Goal: Task Accomplishment & Management: Manage account settings

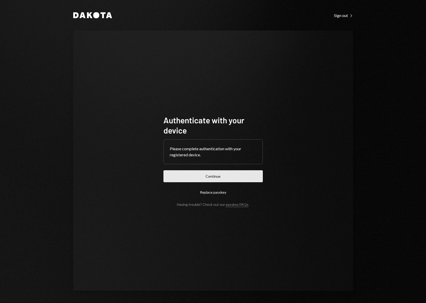
click at [205, 178] on button "Continue" at bounding box center [212, 176] width 99 height 12
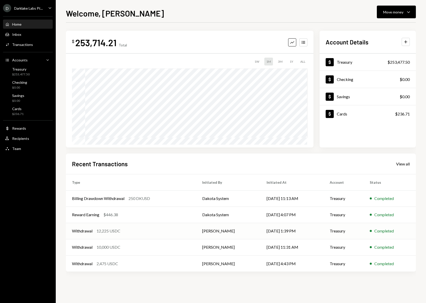
click at [252, 228] on td "[PERSON_NAME]" at bounding box center [228, 231] width 64 height 16
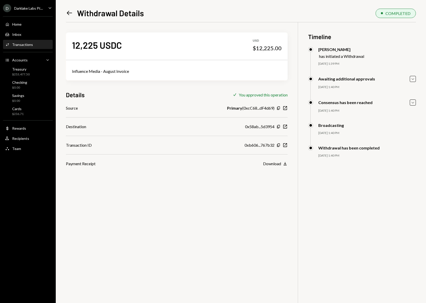
click at [69, 12] on icon "Left Arrow" at bounding box center [69, 12] width 7 height 7
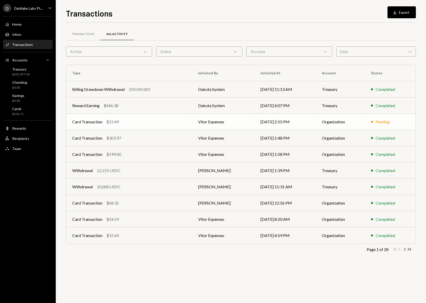
click at [210, 126] on td "Vitor Expenses" at bounding box center [223, 122] width 62 height 16
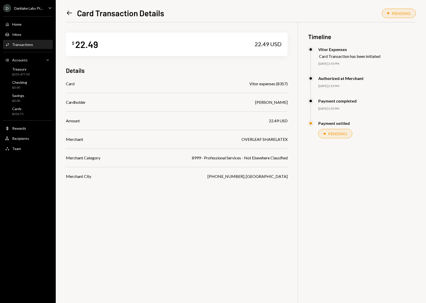
click at [69, 12] on icon "Left Arrow" at bounding box center [69, 12] width 7 height 7
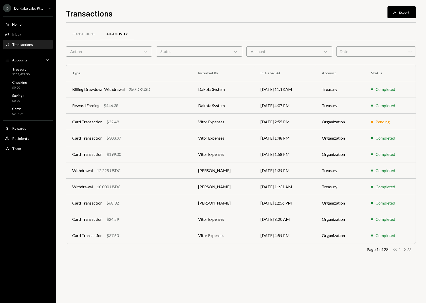
click at [404, 249] on icon "Chevron Right" at bounding box center [404, 249] width 5 height 5
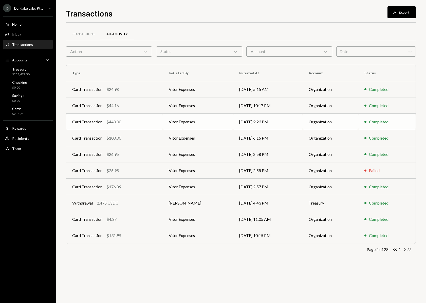
click at [151, 123] on div "Card Transaction $440.00" at bounding box center [114, 122] width 84 height 6
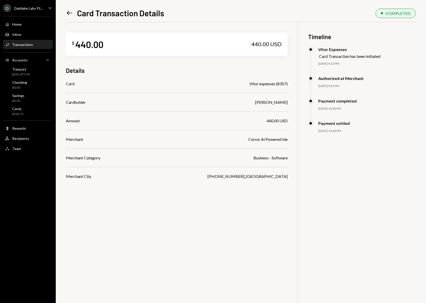
click at [66, 12] on icon "Left Arrow" at bounding box center [69, 12] width 7 height 7
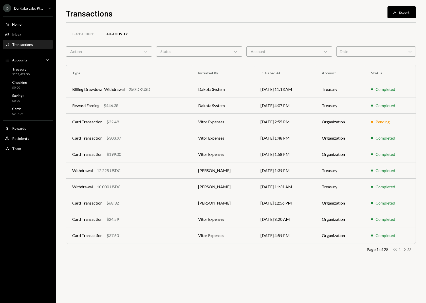
click at [404, 249] on icon "Chevron Right" at bounding box center [404, 249] width 5 height 5
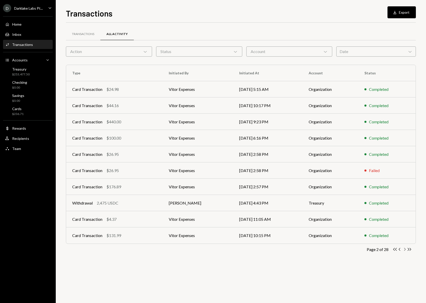
click at [406, 248] on icon "Chevron Right" at bounding box center [404, 249] width 5 height 5
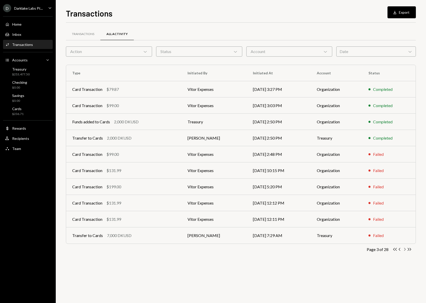
click at [405, 249] on icon "button" at bounding box center [405, 249] width 2 height 3
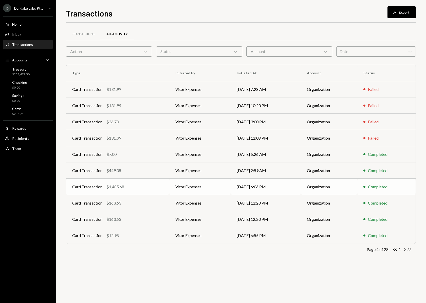
click at [166, 184] on td "Card Transaction $1,485.68" at bounding box center [117, 186] width 103 height 16
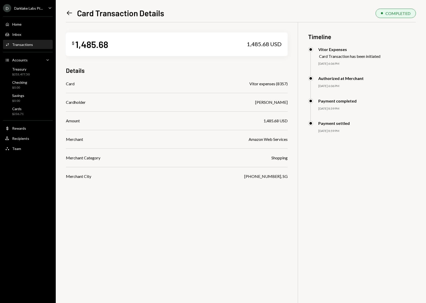
click at [70, 15] on icon "Left Arrow" at bounding box center [69, 12] width 7 height 7
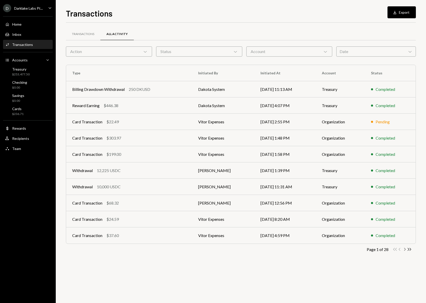
click at [404, 249] on icon "Chevron Right" at bounding box center [404, 249] width 5 height 5
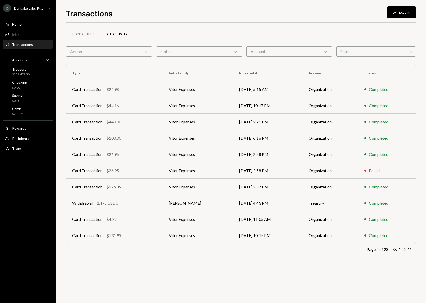
click at [405, 249] on icon "Chevron Right" at bounding box center [404, 249] width 5 height 5
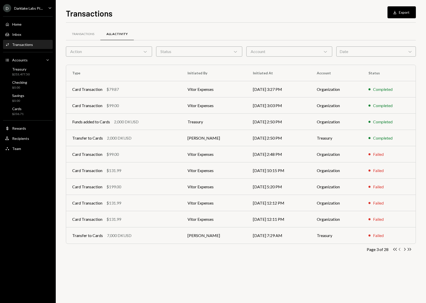
click at [399, 249] on icon "button" at bounding box center [400, 249] width 2 height 3
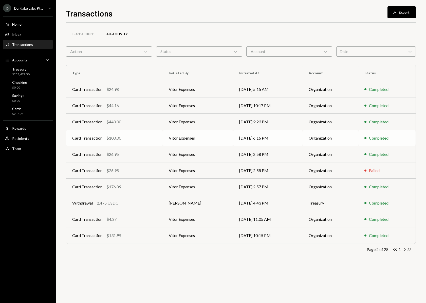
click at [164, 139] on td "Vitor Expenses" at bounding box center [198, 138] width 70 height 16
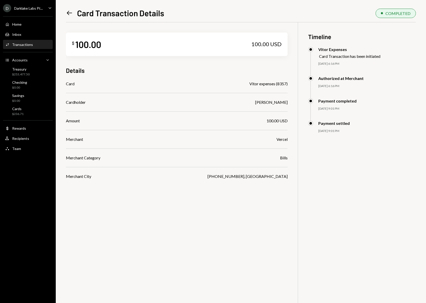
click at [68, 11] on icon "Left Arrow" at bounding box center [69, 12] width 7 height 7
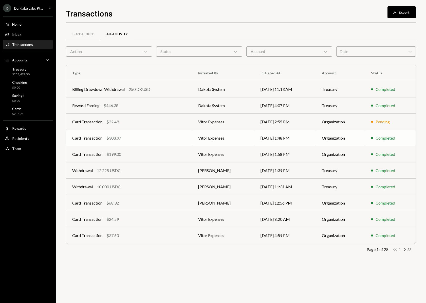
click at [146, 137] on div "Card Transaction $303.97" at bounding box center [129, 138] width 114 height 6
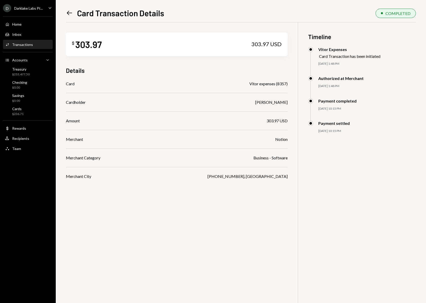
click at [66, 11] on icon "Left Arrow" at bounding box center [69, 12] width 7 height 7
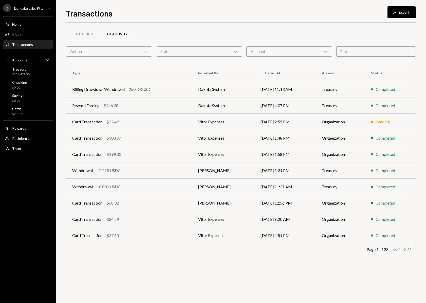
click at [405, 250] on icon "Chevron Right" at bounding box center [404, 249] width 5 height 5
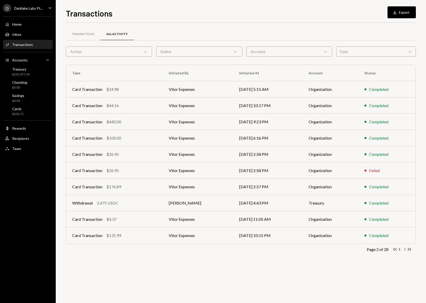
click at [405, 250] on icon "Chevron Right" at bounding box center [404, 249] width 5 height 5
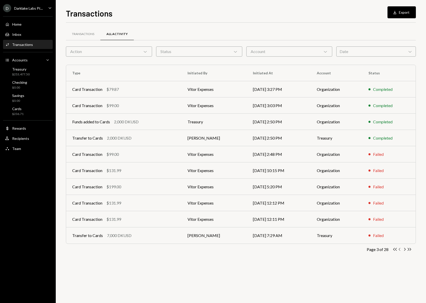
click at [400, 250] on icon "Chevron Left" at bounding box center [399, 249] width 5 height 5
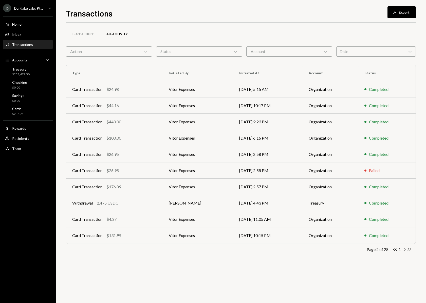
click at [405, 250] on icon "button" at bounding box center [405, 249] width 2 height 3
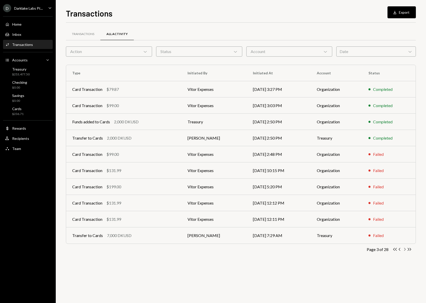
click at [405, 250] on icon "button" at bounding box center [405, 249] width 2 height 3
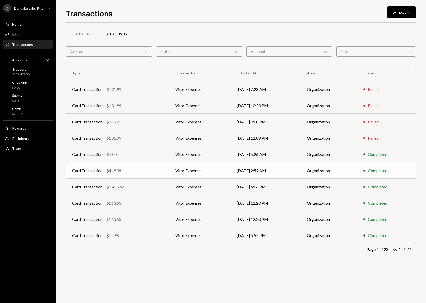
click at [161, 165] on td "Card Transaction $449.08" at bounding box center [117, 170] width 103 height 16
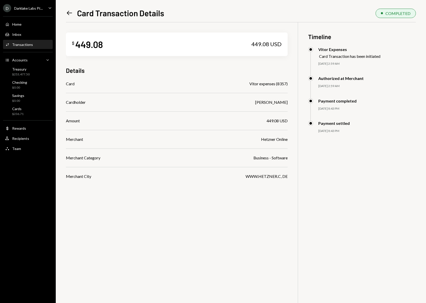
click at [65, 13] on div "Left Arrow Card Transaction Details COMPLETED $ 449.08 449.08 USD Details Card …" at bounding box center [241, 151] width 370 height 303
click at [70, 12] on icon "Left Arrow" at bounding box center [69, 12] width 7 height 7
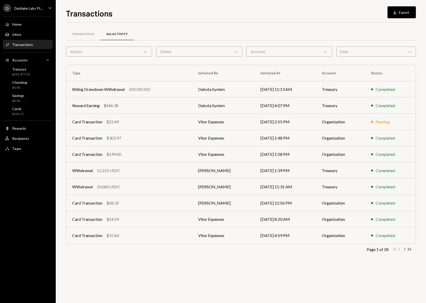
click at [405, 249] on icon "Chevron Right" at bounding box center [404, 249] width 5 height 5
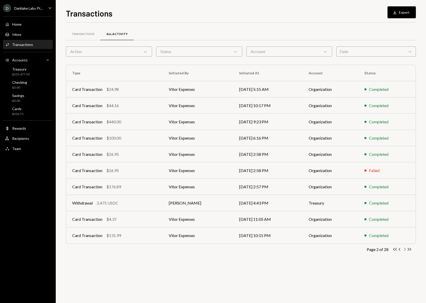
click at [405, 249] on icon "Chevron Right" at bounding box center [404, 249] width 5 height 5
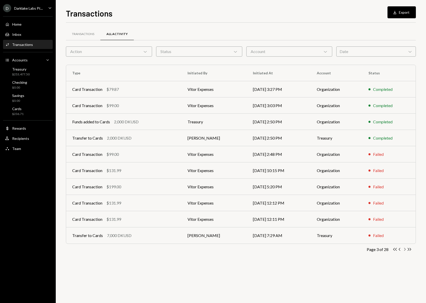
click at [405, 249] on icon "Chevron Right" at bounding box center [404, 249] width 5 height 5
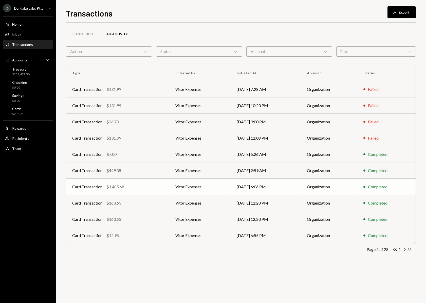
click at [161, 185] on div "Card Transaction $1,485.68" at bounding box center [117, 187] width 91 height 6
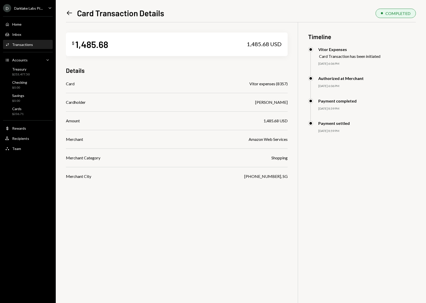
click at [69, 11] on icon "Left Arrow" at bounding box center [69, 12] width 7 height 7
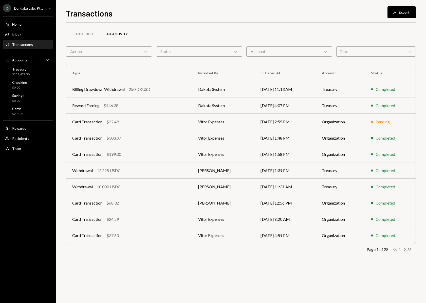
click at [405, 249] on icon "Chevron Right" at bounding box center [404, 249] width 5 height 5
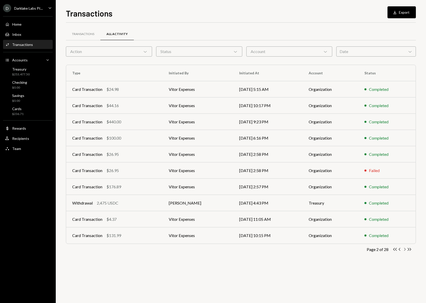
click at [405, 249] on icon "Chevron Right" at bounding box center [404, 249] width 5 height 5
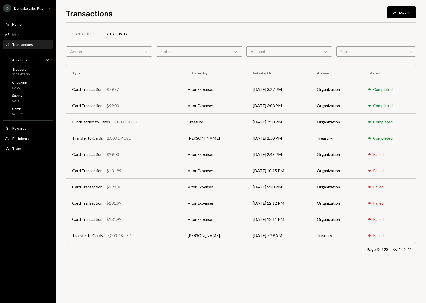
click at [405, 249] on icon "Chevron Right" at bounding box center [404, 249] width 5 height 5
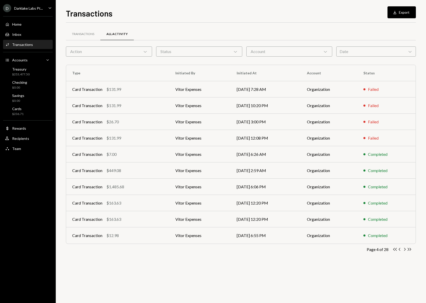
click at [405, 249] on icon "Chevron Right" at bounding box center [404, 249] width 5 height 5
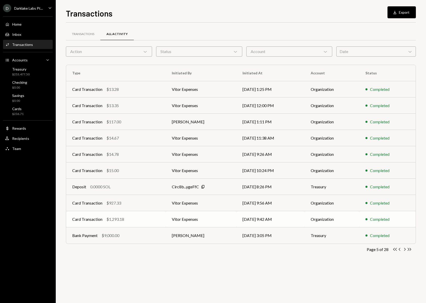
click at [138, 217] on div "Card Transaction $1,293.18" at bounding box center [115, 219] width 87 height 6
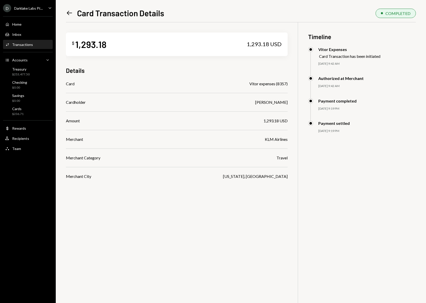
click at [68, 14] on icon "Left Arrow" at bounding box center [69, 12] width 7 height 7
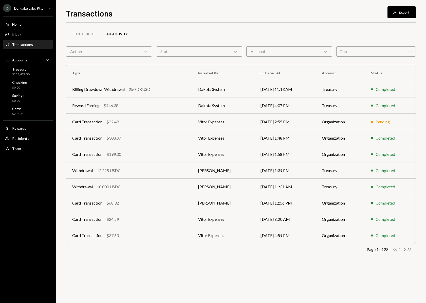
click at [404, 249] on icon "Chevron Right" at bounding box center [404, 249] width 5 height 5
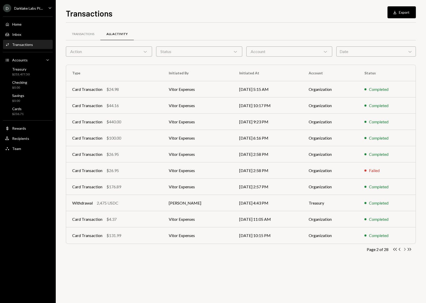
click at [404, 249] on icon "Chevron Right" at bounding box center [404, 249] width 5 height 5
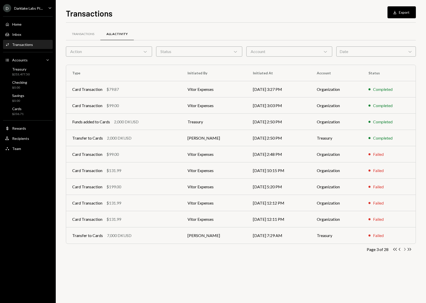
click at [404, 249] on icon "Chevron Right" at bounding box center [404, 249] width 5 height 5
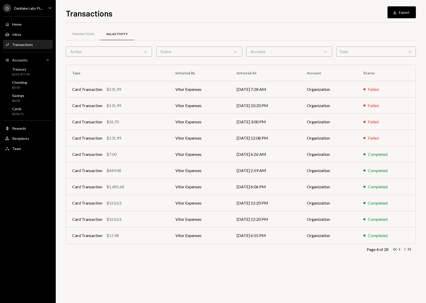
click at [404, 249] on icon "Chevron Right" at bounding box center [404, 249] width 5 height 5
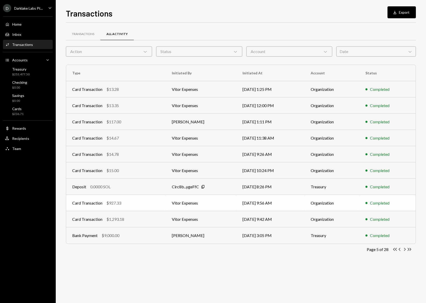
click at [137, 202] on div "Card Transaction $927.33" at bounding box center [115, 203] width 87 height 6
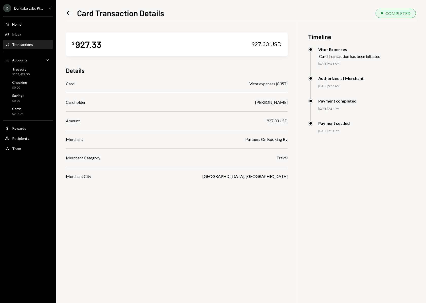
click at [69, 14] on icon "Left Arrow" at bounding box center [69, 12] width 7 height 7
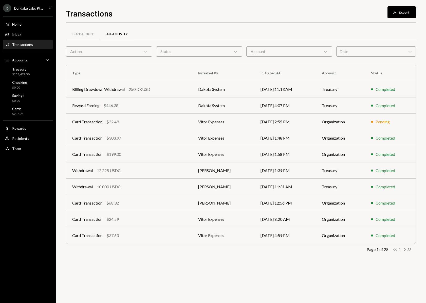
click at [405, 249] on icon "Chevron Right" at bounding box center [404, 249] width 5 height 5
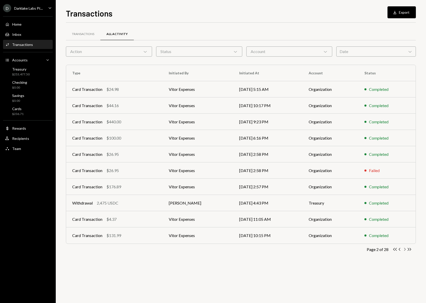
click at [405, 249] on icon "Chevron Right" at bounding box center [404, 249] width 5 height 5
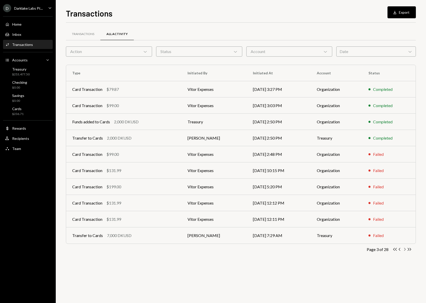
click at [405, 249] on icon "Chevron Right" at bounding box center [404, 249] width 5 height 5
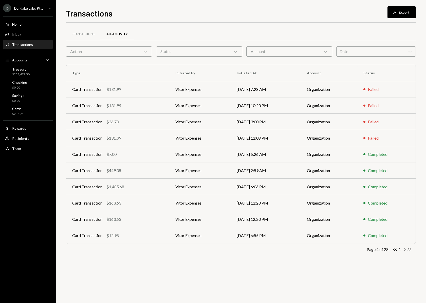
click at [405, 249] on icon "Chevron Right" at bounding box center [404, 249] width 5 height 5
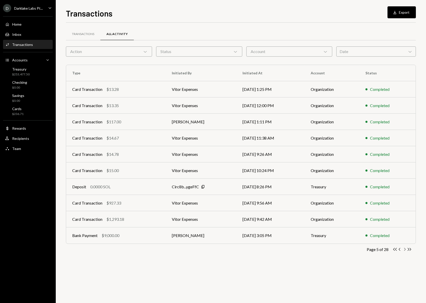
click at [405, 249] on icon "Chevron Right" at bounding box center [404, 249] width 5 height 5
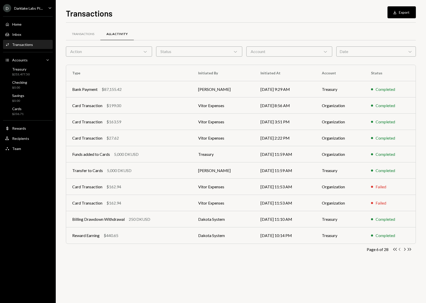
click at [399, 248] on icon "Chevron Left" at bounding box center [399, 249] width 5 height 5
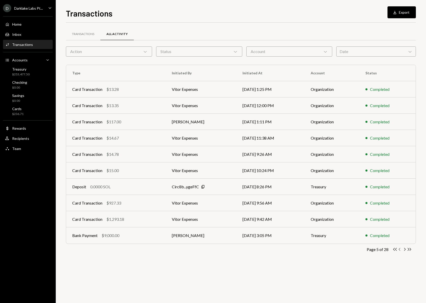
click at [399, 248] on icon "Chevron Left" at bounding box center [399, 249] width 5 height 5
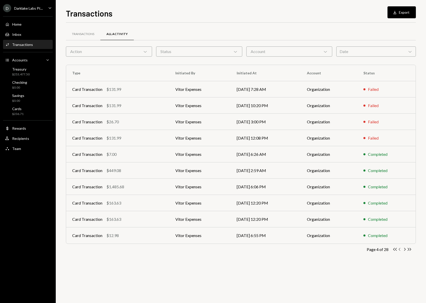
click at [399, 248] on icon "Chevron Left" at bounding box center [399, 249] width 5 height 5
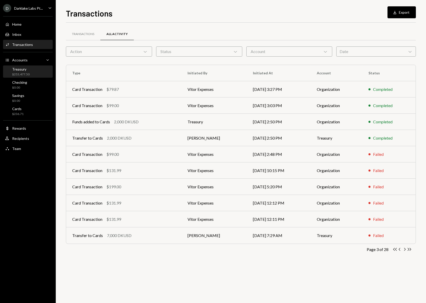
click at [28, 73] on div "$253,477.50" at bounding box center [20, 74] width 17 height 4
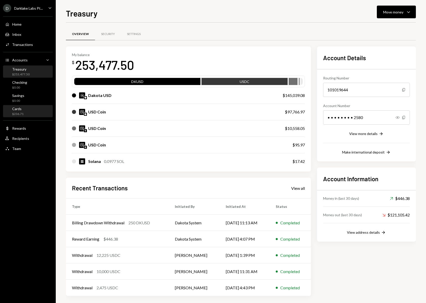
click at [29, 115] on div "Cards $236.71" at bounding box center [28, 111] width 46 height 10
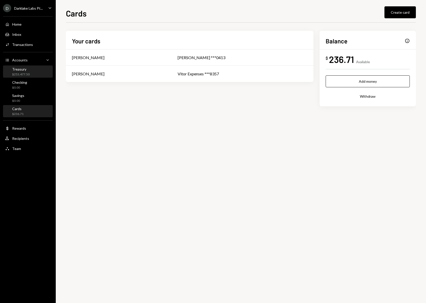
click at [31, 72] on div "Treasury $253,477.50" at bounding box center [28, 72] width 46 height 10
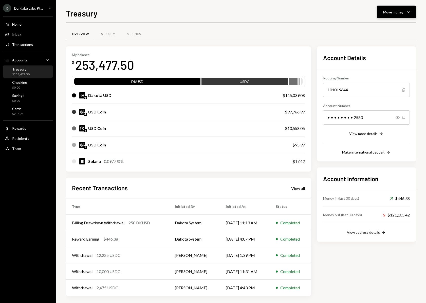
click at [388, 12] on div "Move money" at bounding box center [393, 11] width 20 height 5
click at [384, 27] on div "Send" at bounding box center [392, 27] width 37 height 5
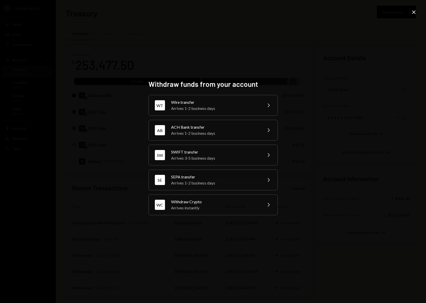
click at [350, 40] on div "Withdraw funds from your account WT Wire transfer Arrives 1-2 business days Che…" at bounding box center [213, 151] width 426 height 303
click at [418, 9] on div "Withdraw funds from your account WT Wire transfer Arrives 1-2 business days Che…" at bounding box center [213, 151] width 426 height 303
click at [415, 9] on div "Withdraw funds from your account WT Wire transfer Arrives 1-2 business days Che…" at bounding box center [213, 151] width 426 height 303
click at [415, 11] on icon at bounding box center [414, 12] width 4 height 4
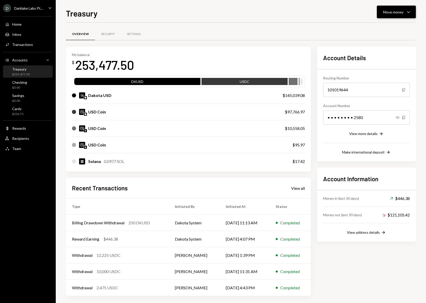
click at [396, 13] on div "Move money" at bounding box center [393, 11] width 20 height 5
click at [389, 41] on div "Transfer" at bounding box center [392, 38] width 37 height 5
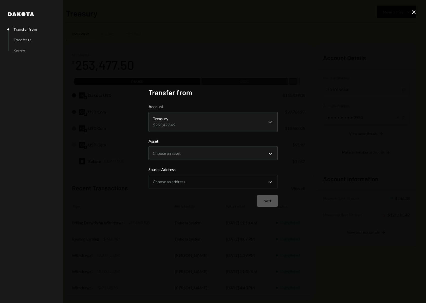
click at [413, 10] on icon "Close" at bounding box center [414, 12] width 6 height 6
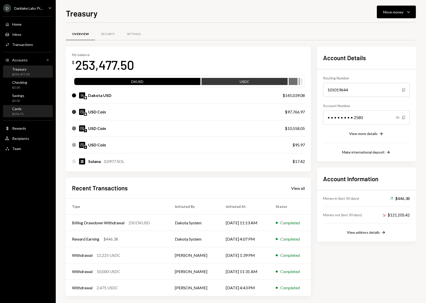
click at [19, 116] on div "Cards $236.71" at bounding box center [28, 111] width 46 height 12
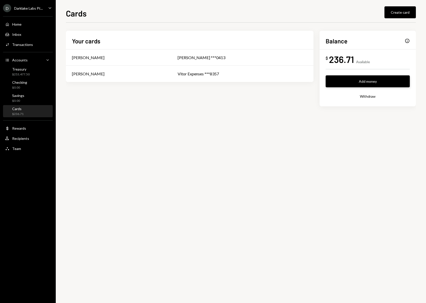
click at [368, 82] on button "Add money" at bounding box center [368, 81] width 84 height 12
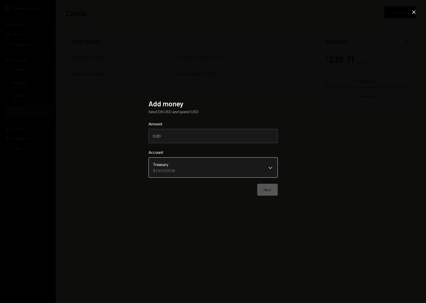
click at [174, 167] on body "**********" at bounding box center [213, 151] width 426 height 303
click at [173, 135] on input "Amount" at bounding box center [213, 136] width 129 height 14
type input "3000"
click at [271, 190] on button "Next" at bounding box center [267, 190] width 21 height 12
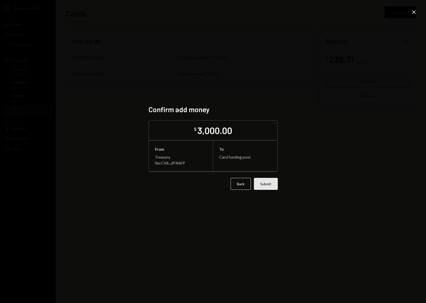
click at [272, 182] on button "Submit" at bounding box center [266, 184] width 24 height 12
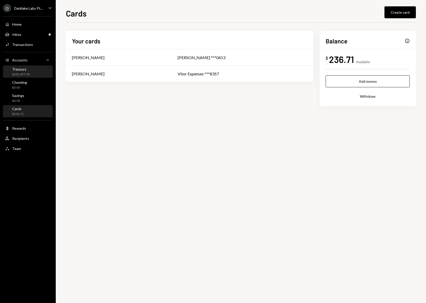
click at [21, 73] on div "$253,477.50" at bounding box center [20, 74] width 17 height 4
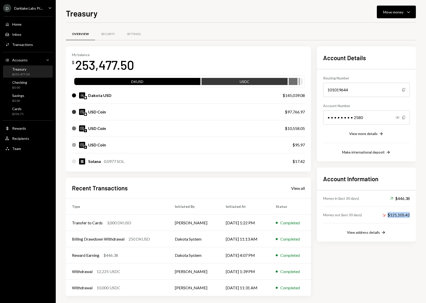
drag, startPoint x: 391, startPoint y: 213, endPoint x: 410, endPoint y: 213, distance: 18.8
click at [410, 213] on div "Down Right Arrow $121,105.42" at bounding box center [395, 215] width 27 height 6
